Goal: Information Seeking & Learning: Learn about a topic

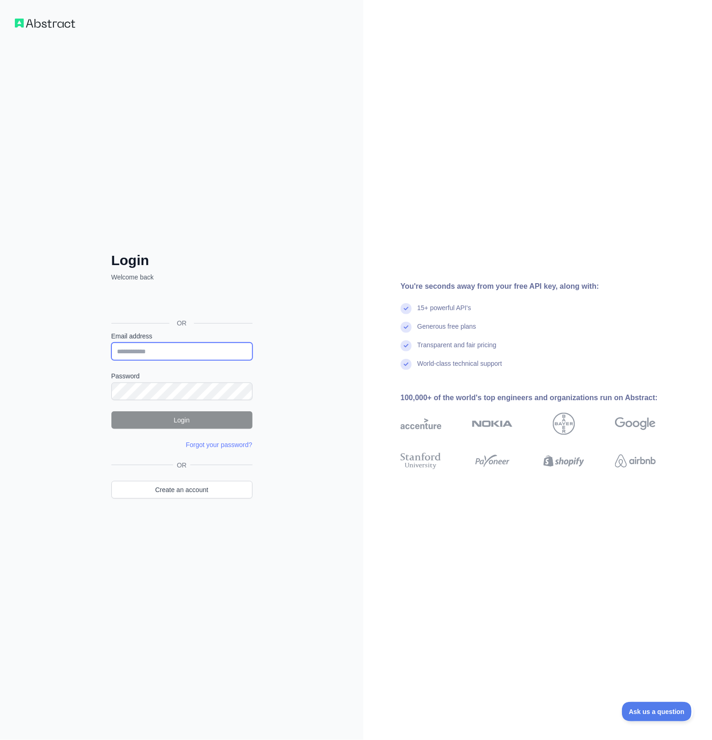
click at [198, 351] on input "Email address" at bounding box center [181, 352] width 141 height 18
click at [289, 164] on div "Login Welcome back OR Email address Password Login Forgot your password? Please…" at bounding box center [182, 370] width 364 height 740
click at [211, 296] on div "Logi sisse Google’i kontoga. Avaneb uuel vahelehel" at bounding box center [180, 302] width 139 height 20
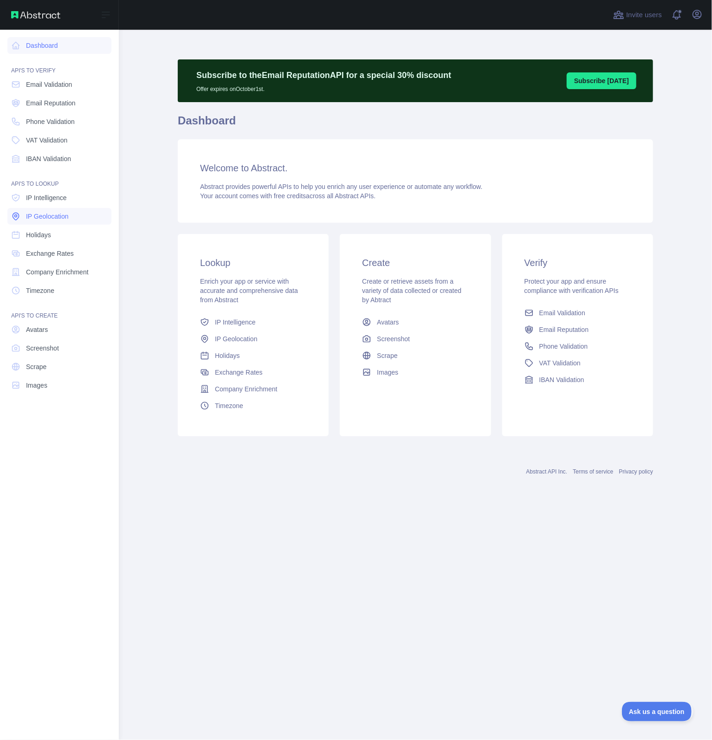
click at [70, 214] on link "IP Geolocation" at bounding box center [59, 216] width 104 height 17
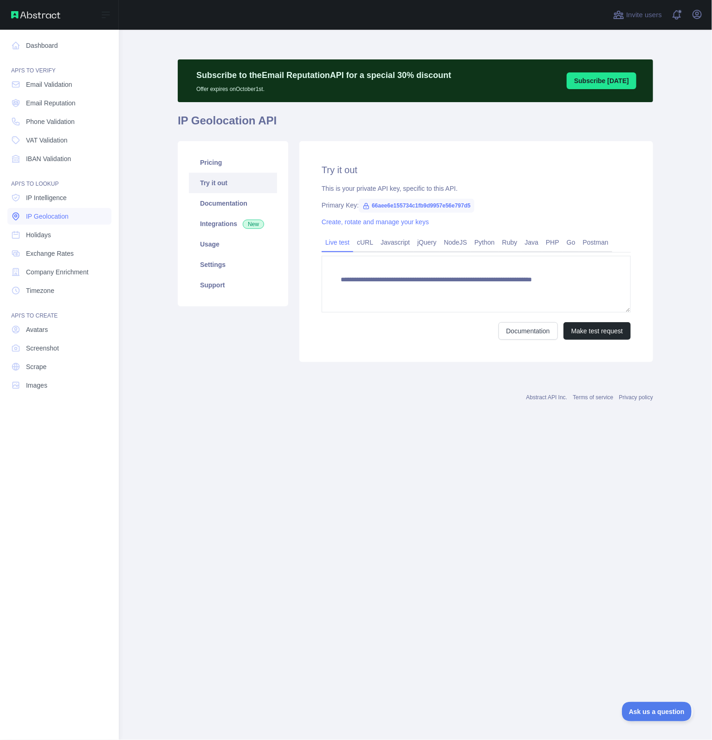
type textarea "**********"
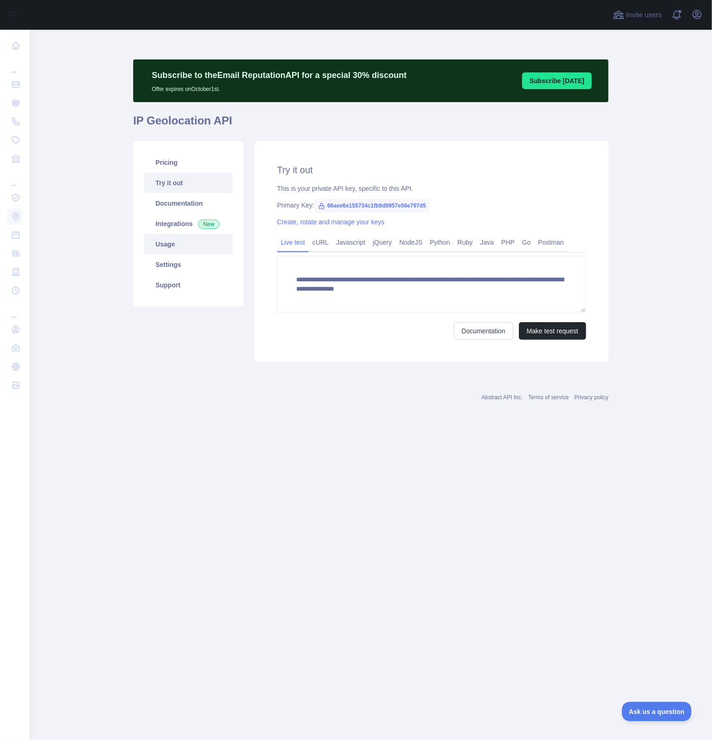
drag, startPoint x: 167, startPoint y: 248, endPoint x: 182, endPoint y: 252, distance: 15.0
click at [167, 247] on link "Usage" at bounding box center [188, 244] width 88 height 20
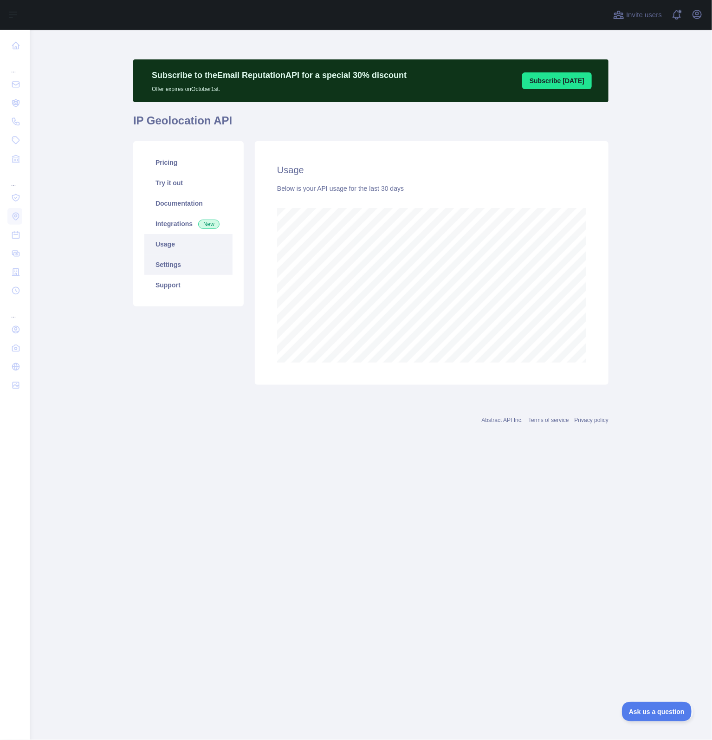
scroll to position [710, 682]
click at [171, 166] on link "Pricing" at bounding box center [188, 162] width 88 height 20
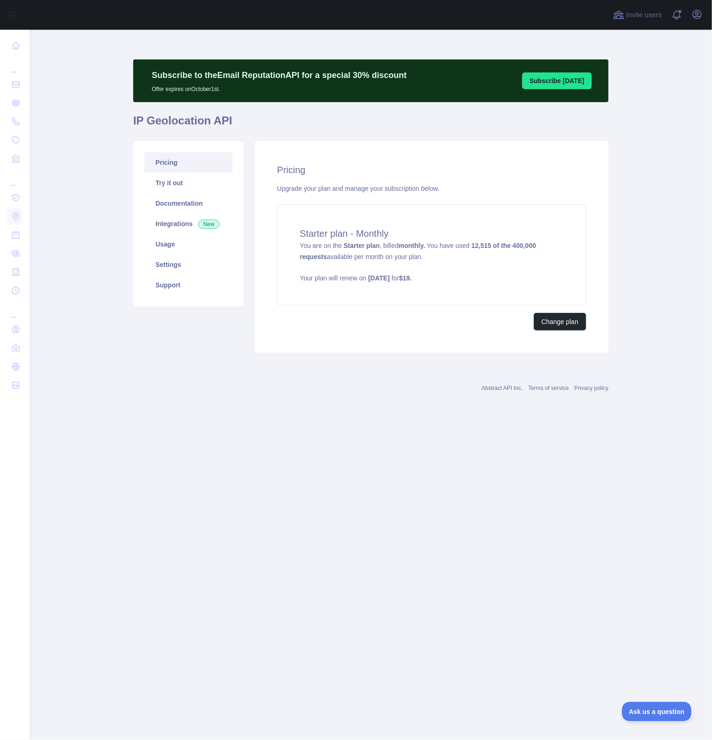
click at [627, 170] on main "Subscribe to the Email Reputation API for a special 30 % discount Offer expires…" at bounding box center [371, 385] width 682 height 710
